Goal: Information Seeking & Learning: Learn about a topic

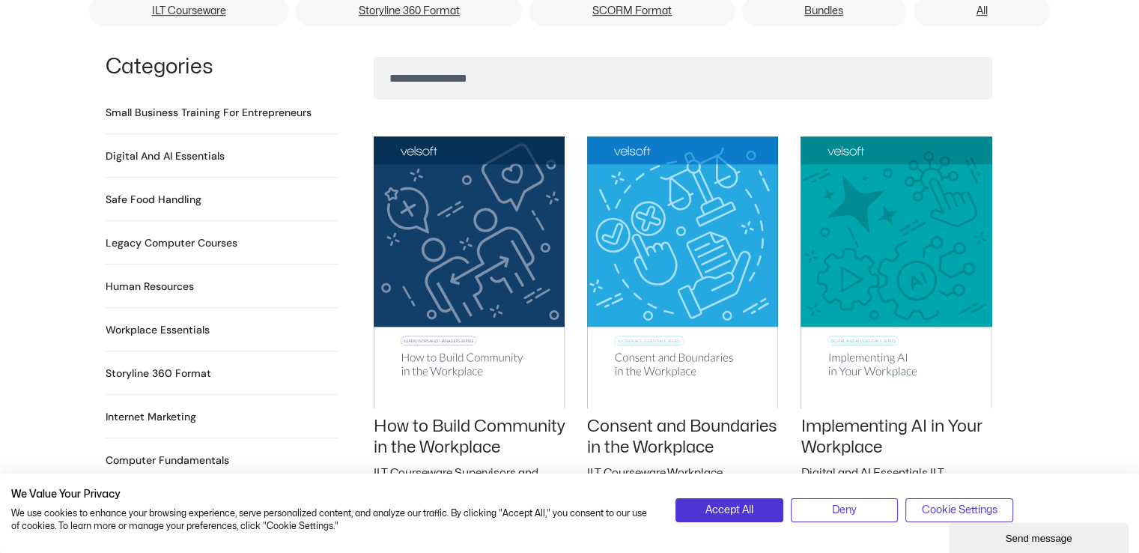
scroll to position [899, 0]
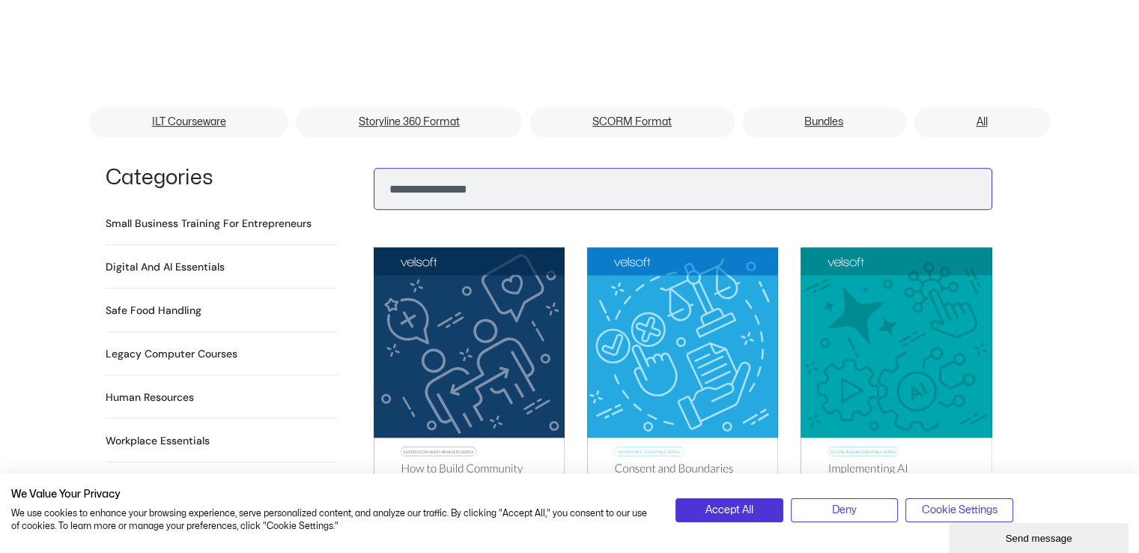
click at [437, 168] on input "Search" at bounding box center [683, 189] width 619 height 42
type input "**********"
click at [380, 167] on button "Search" at bounding box center [398, 185] width 36 height 36
